Goal: Transaction & Acquisition: Purchase product/service

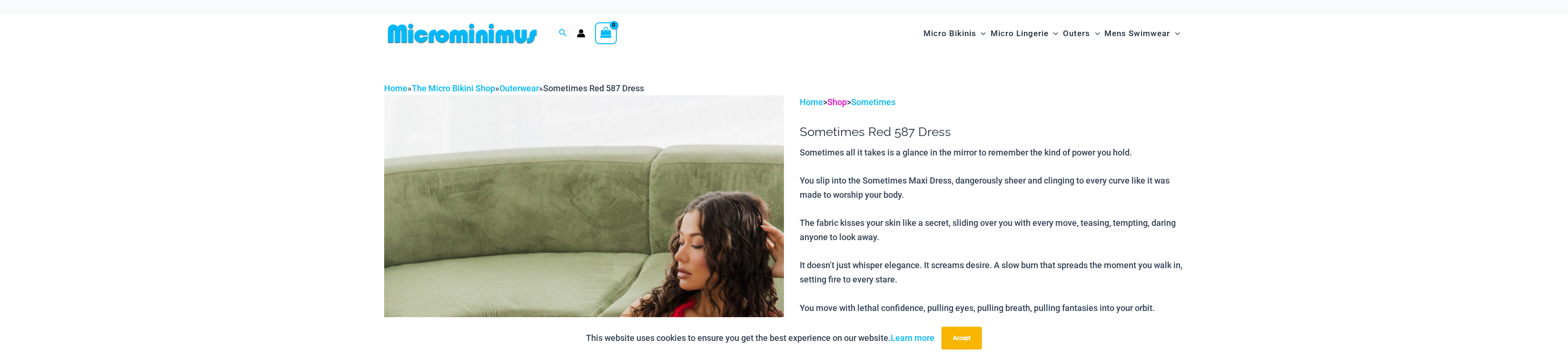
click at [842, 103] on link "Shop" at bounding box center [838, 102] width 19 height 10
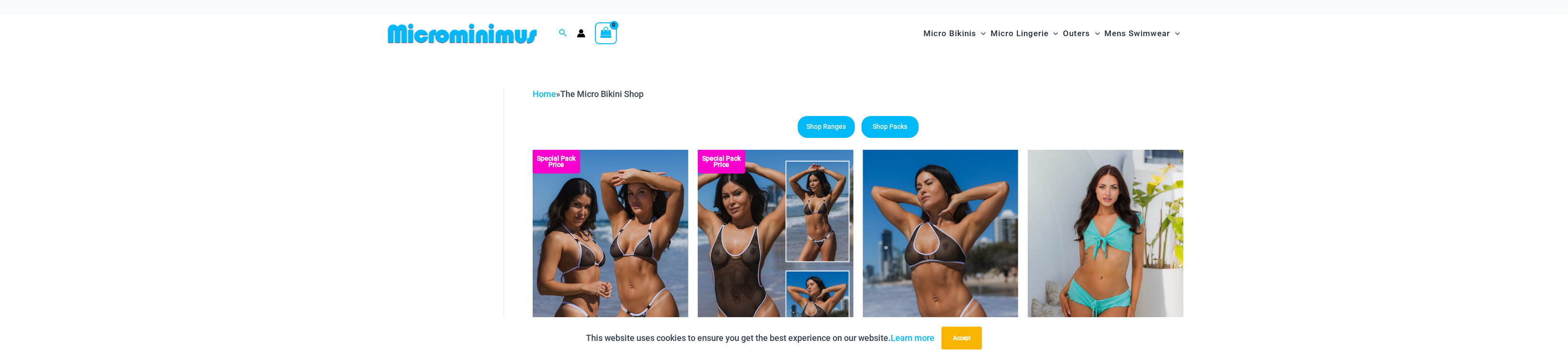
click at [464, 36] on img at bounding box center [462, 33] width 156 height 21
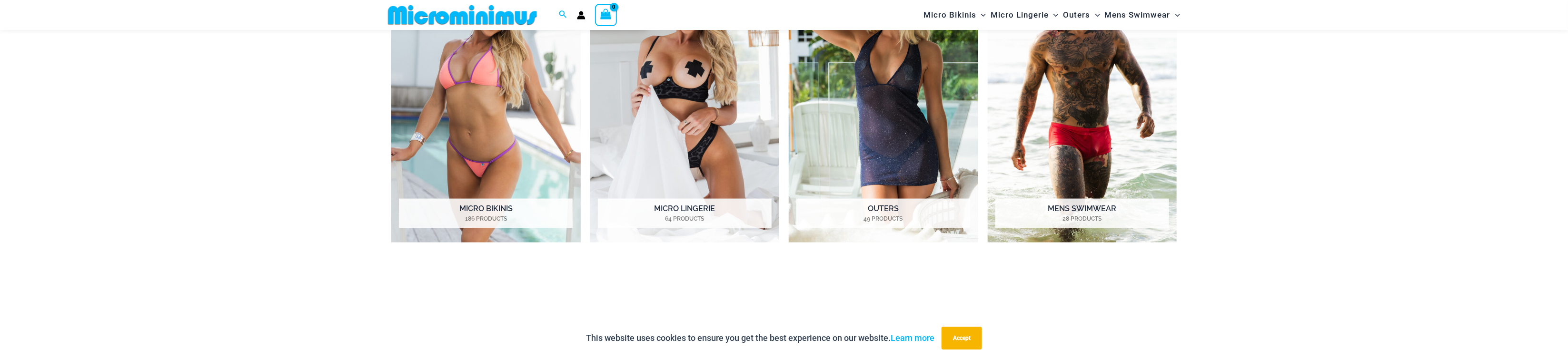
scroll to position [1182, 0]
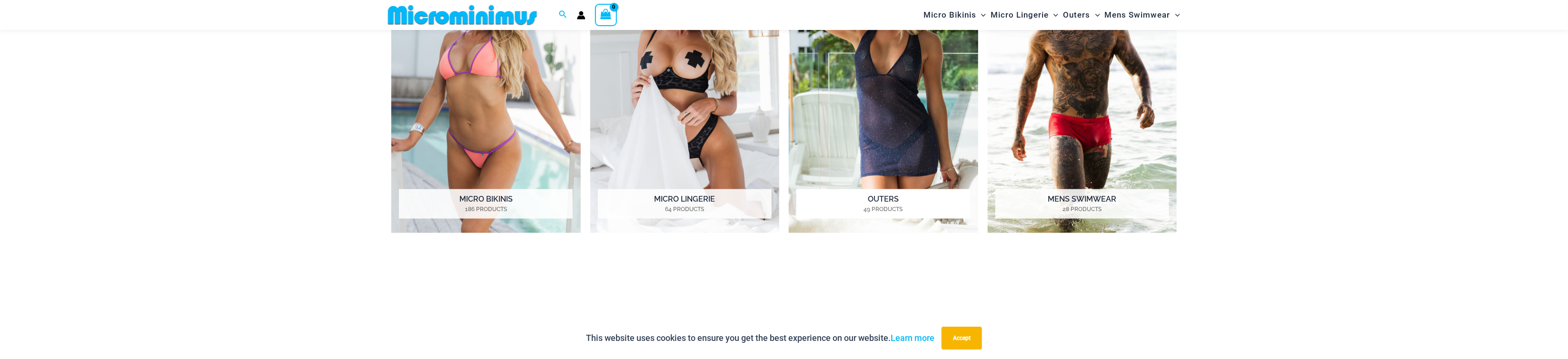
click at [866, 107] on img "Visit product category Outers" at bounding box center [883, 88] width 189 height 291
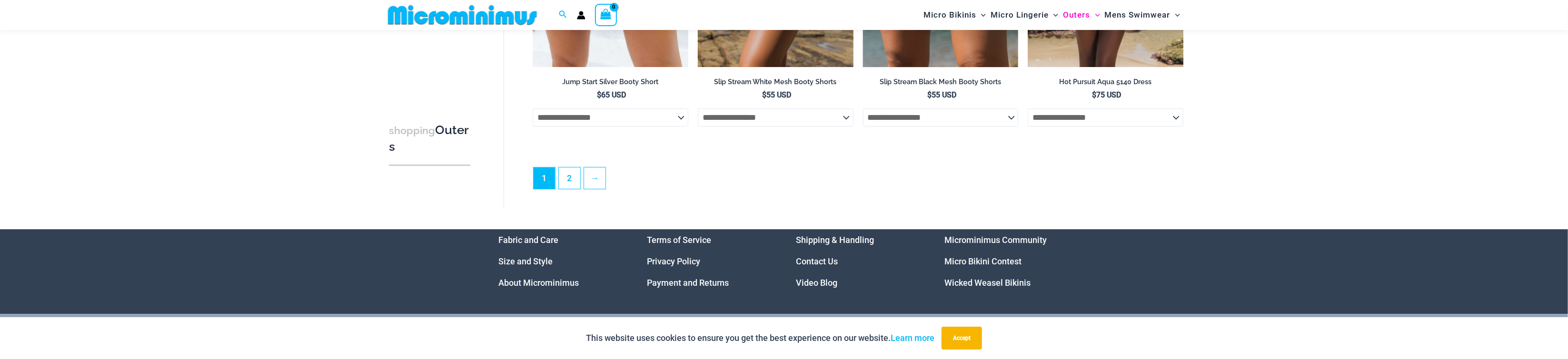
scroll to position [2629, 0]
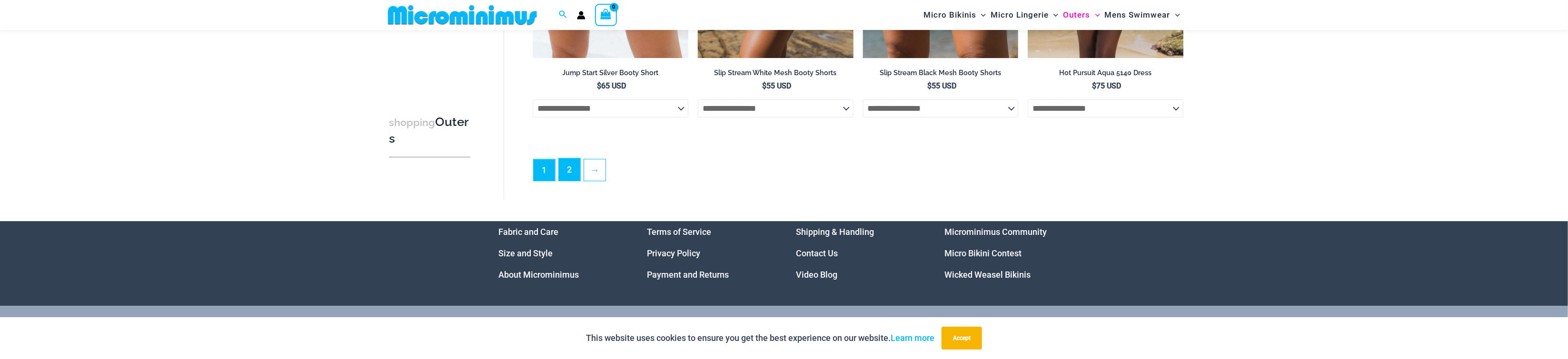
click at [579, 169] on link "2" at bounding box center [569, 169] width 21 height 23
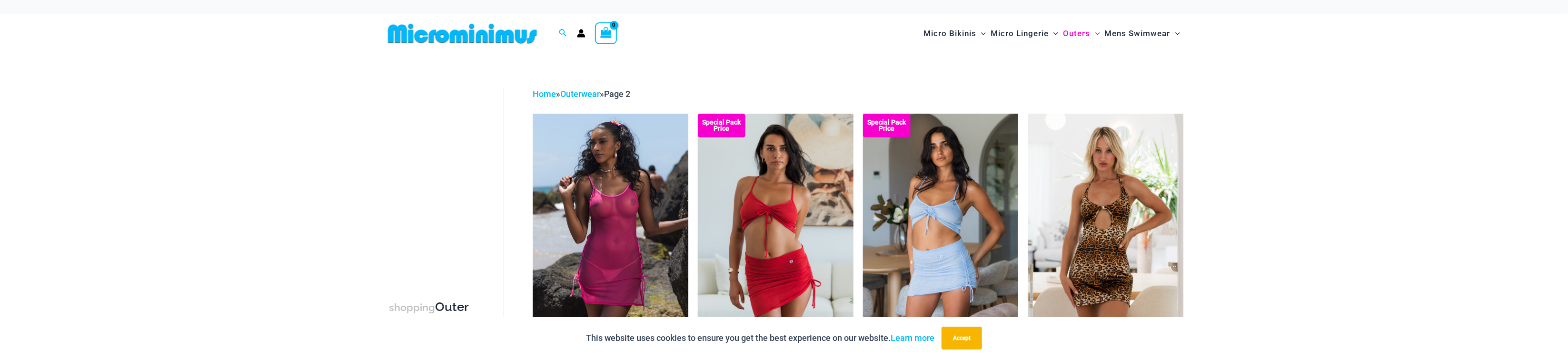
click at [497, 40] on img at bounding box center [462, 33] width 156 height 21
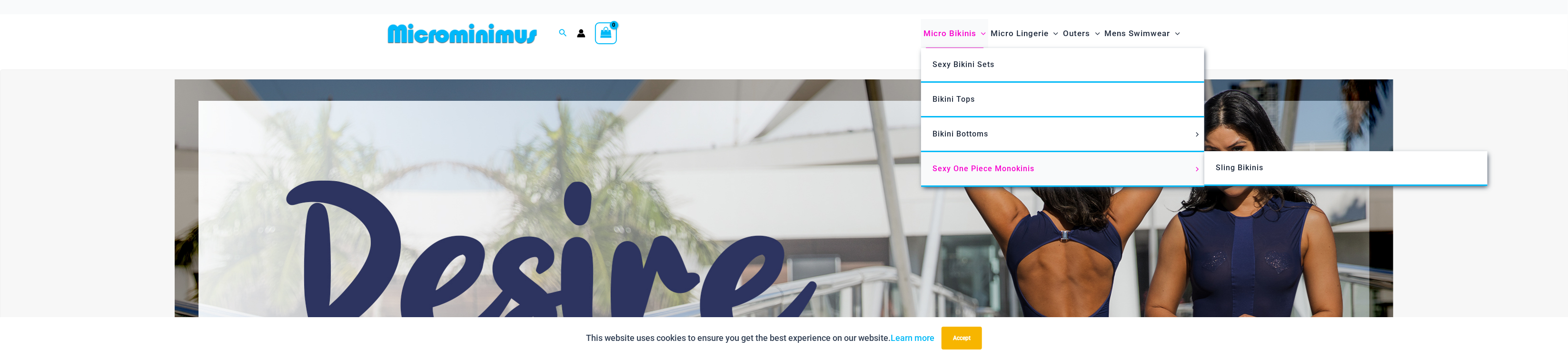
click at [1003, 173] on link "Sexy One Piece Monokinis" at bounding box center [1062, 169] width 283 height 35
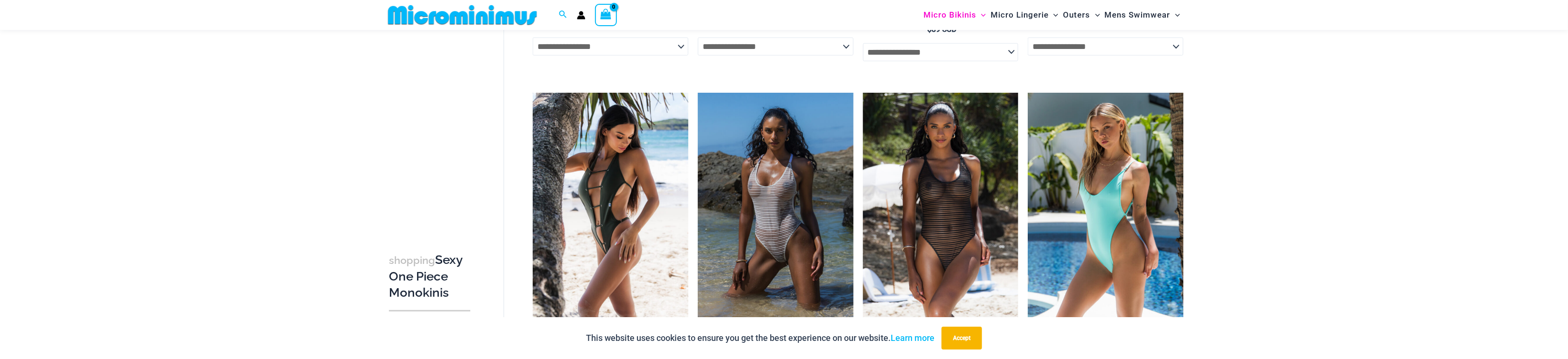
scroll to position [991, 0]
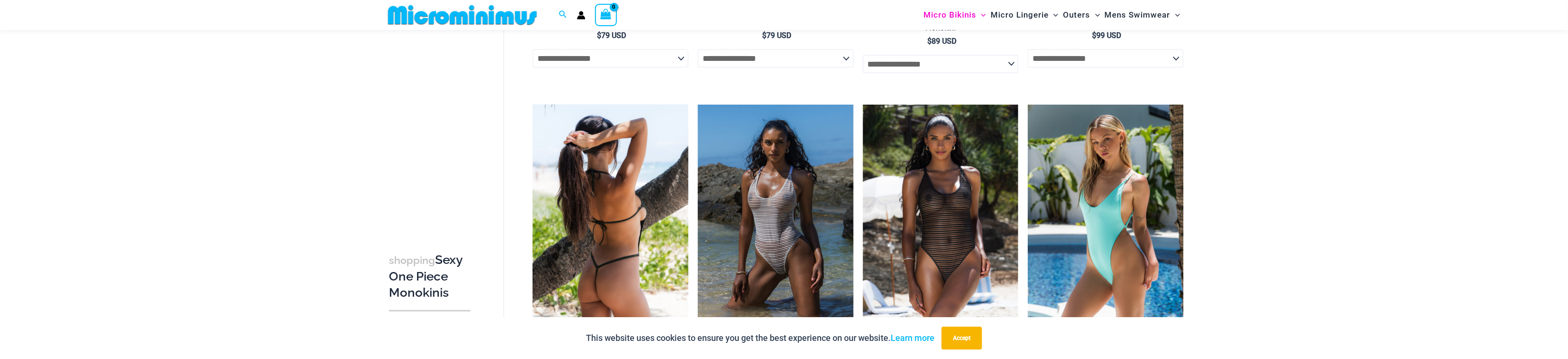
click at [587, 226] on img at bounding box center [611, 221] width 156 height 233
